Goal: Task Accomplishment & Management: Use online tool/utility

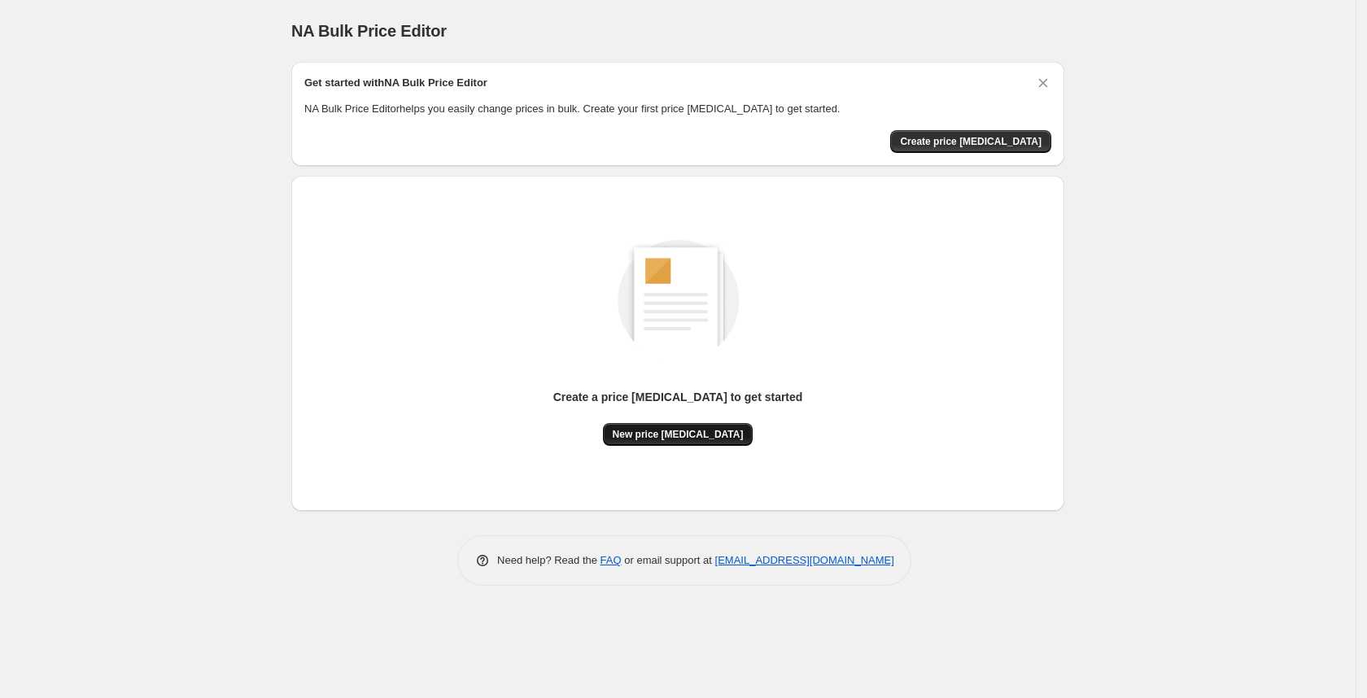
click at [701, 422] on div "Create a price [MEDICAL_DATA] to get started New price [MEDICAL_DATA]" at bounding box center [678, 417] width 250 height 57
click at [701, 423] on button "New price [MEDICAL_DATA]" at bounding box center [678, 434] width 151 height 23
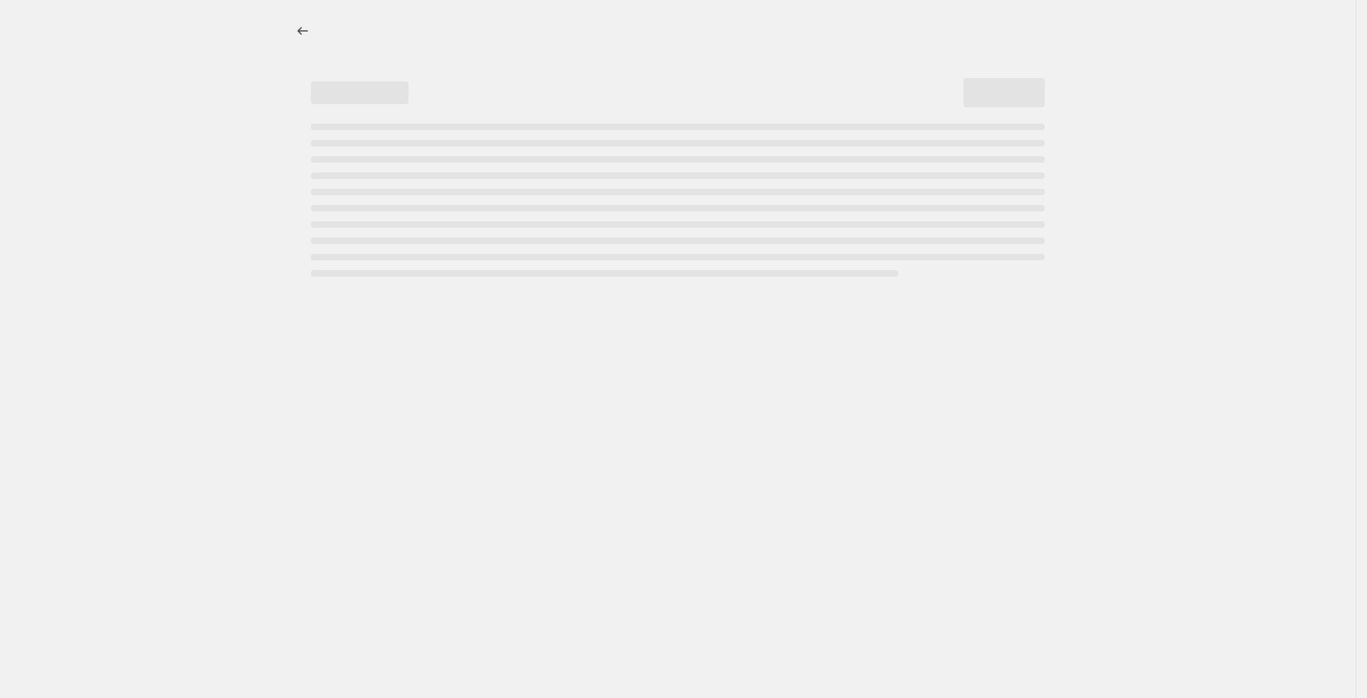
select select "percentage"
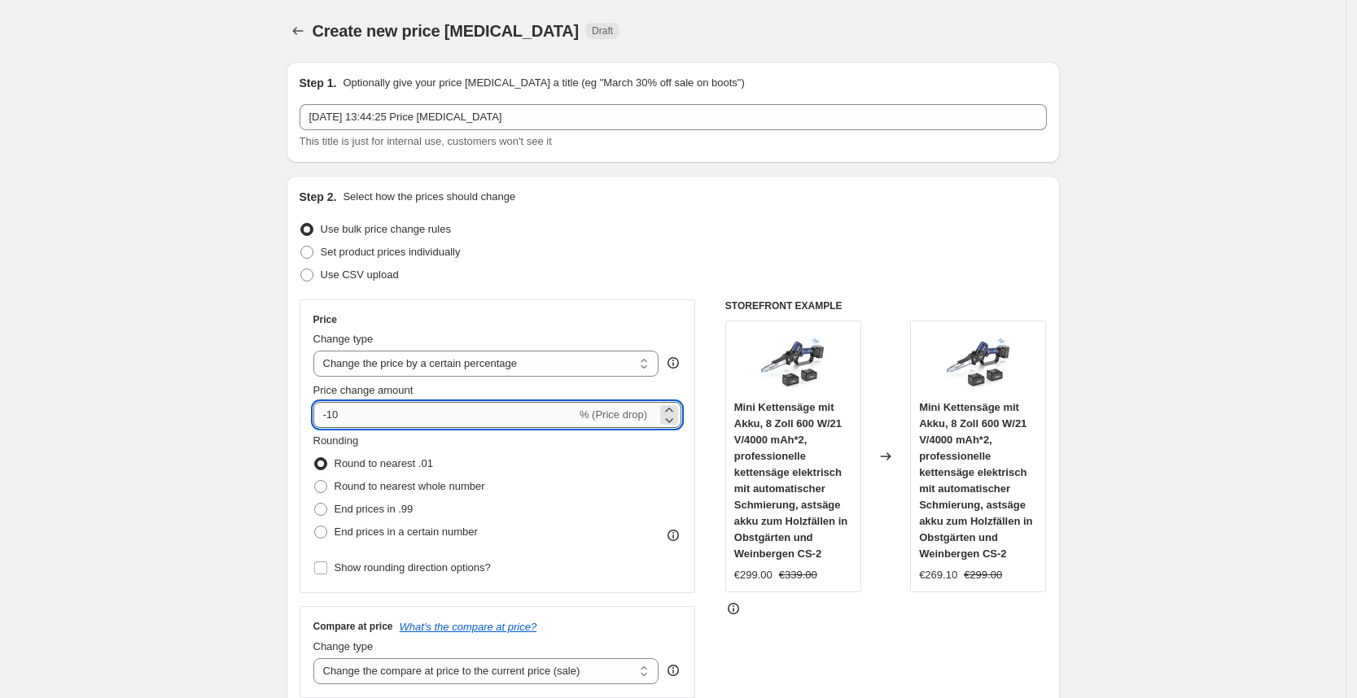
click at [447, 422] on input "-10" at bounding box center [444, 415] width 263 height 26
type input "-1"
type input "-25"
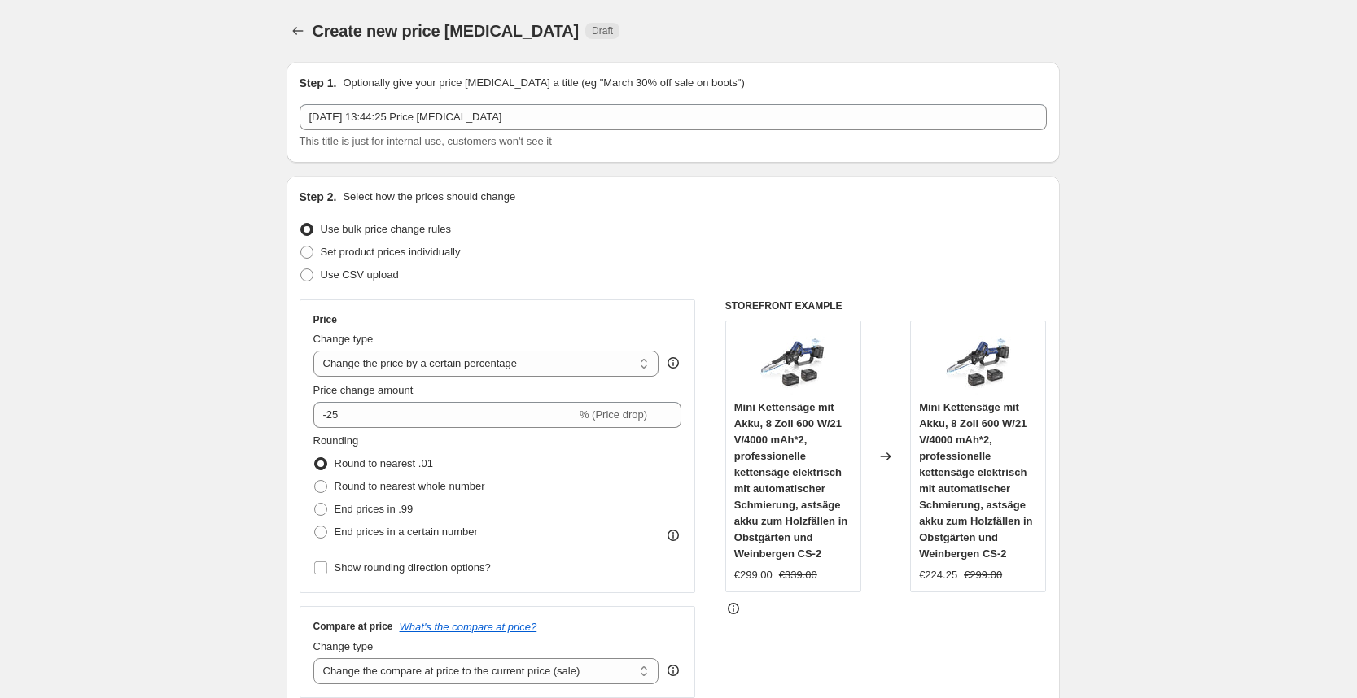
click at [706, 340] on div "Price Change type Change the price to a certain amount Change the price by a ce…" at bounding box center [673, 499] width 747 height 399
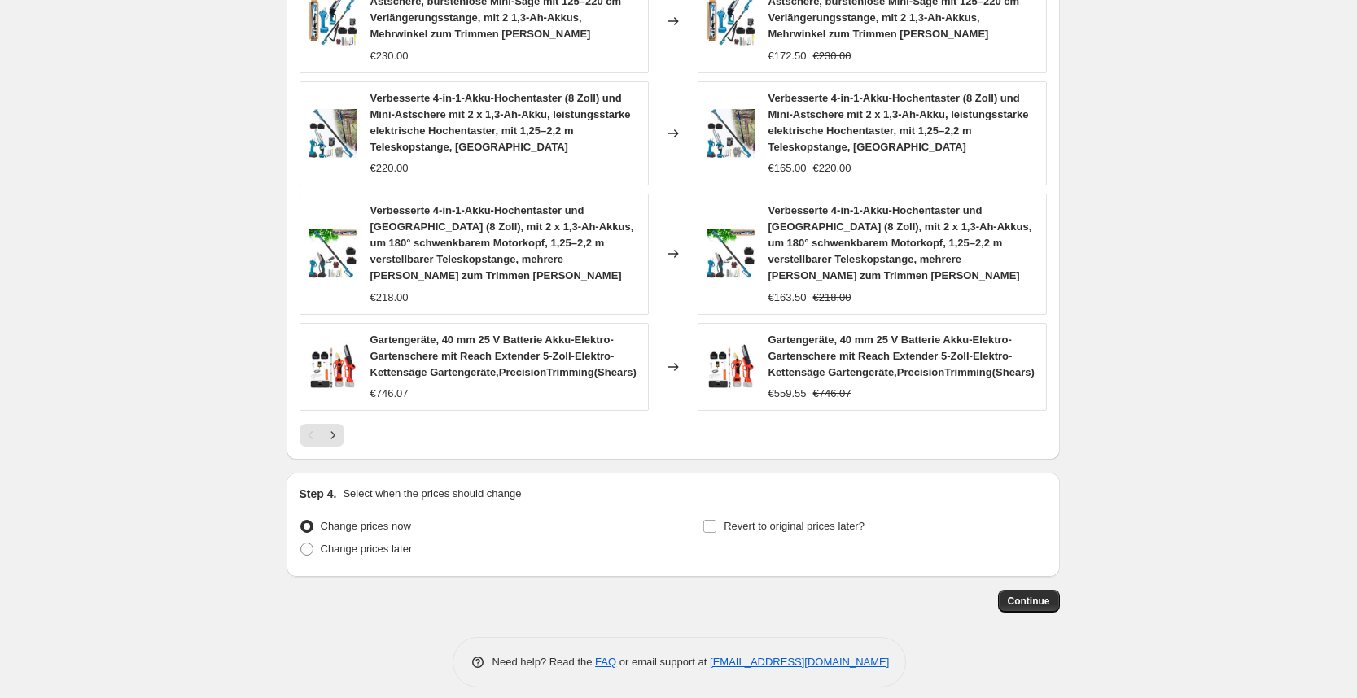
scroll to position [1118, 0]
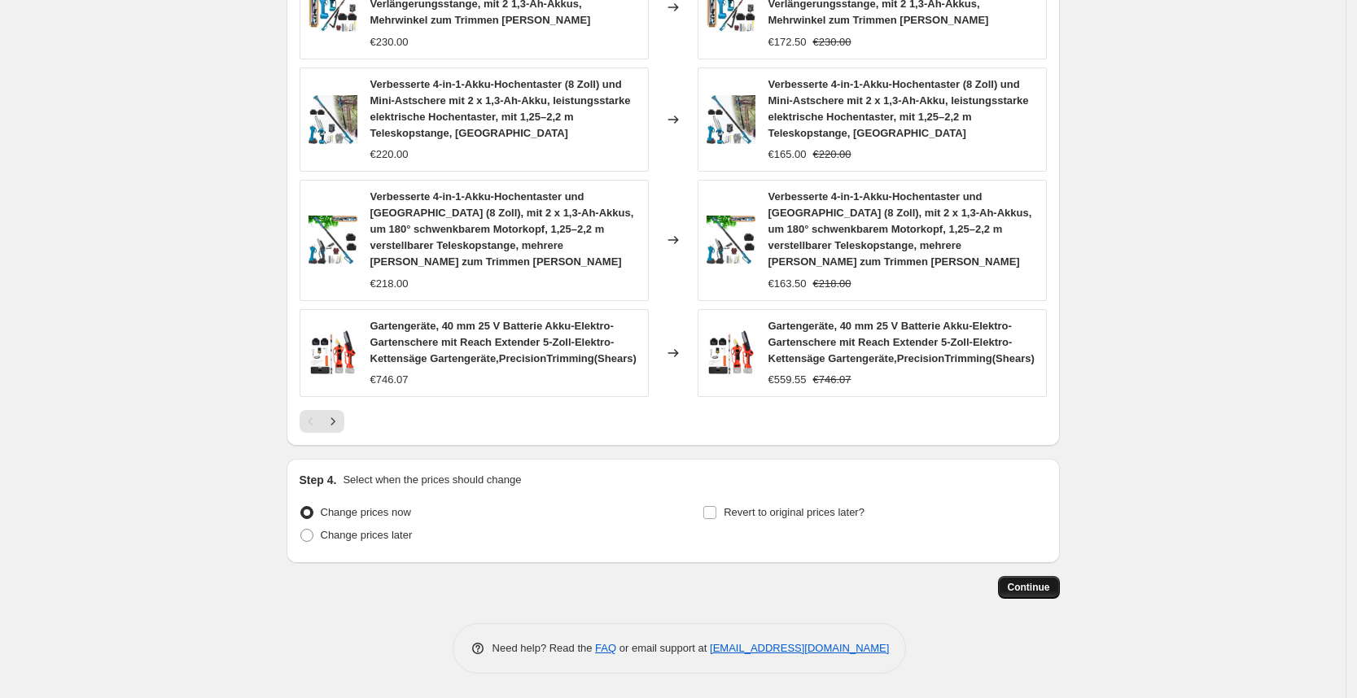
click at [1028, 593] on span "Continue" at bounding box center [1029, 587] width 42 height 13
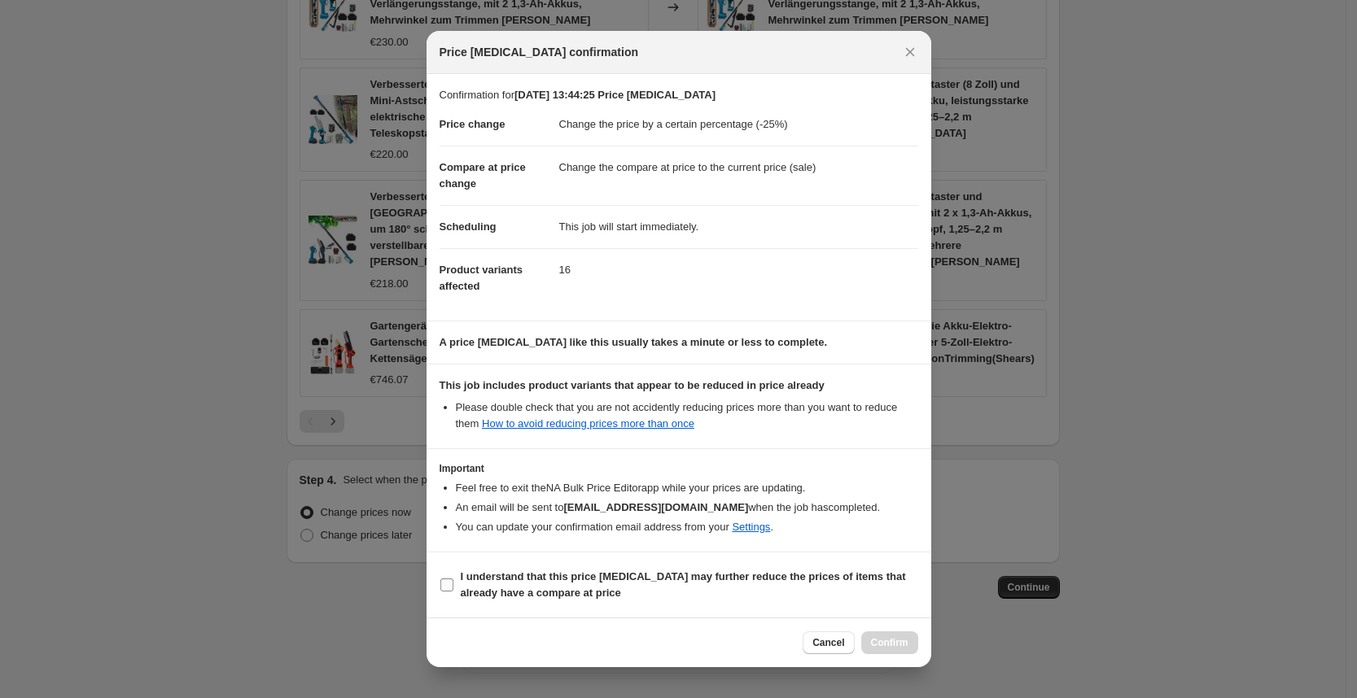
click at [772, 584] on span "I understand that this price change job may further reduce the prices of items …" at bounding box center [689, 585] width 457 height 33
click at [453, 584] on input "I understand that this price change job may further reduce the prices of items …" at bounding box center [446, 585] width 13 height 13
checkbox input "true"
click at [881, 651] on button "Confirm" at bounding box center [889, 643] width 57 height 23
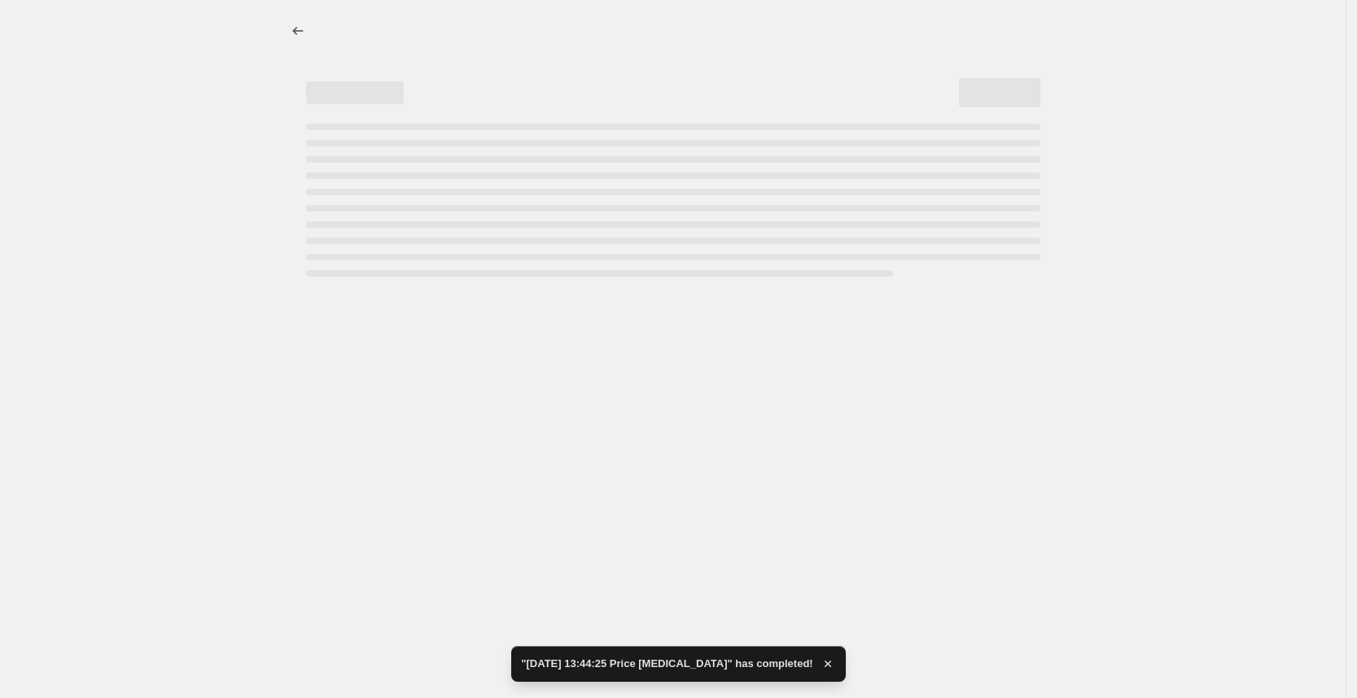
select select "percentage"
